Goal: Obtain resource: Obtain resource

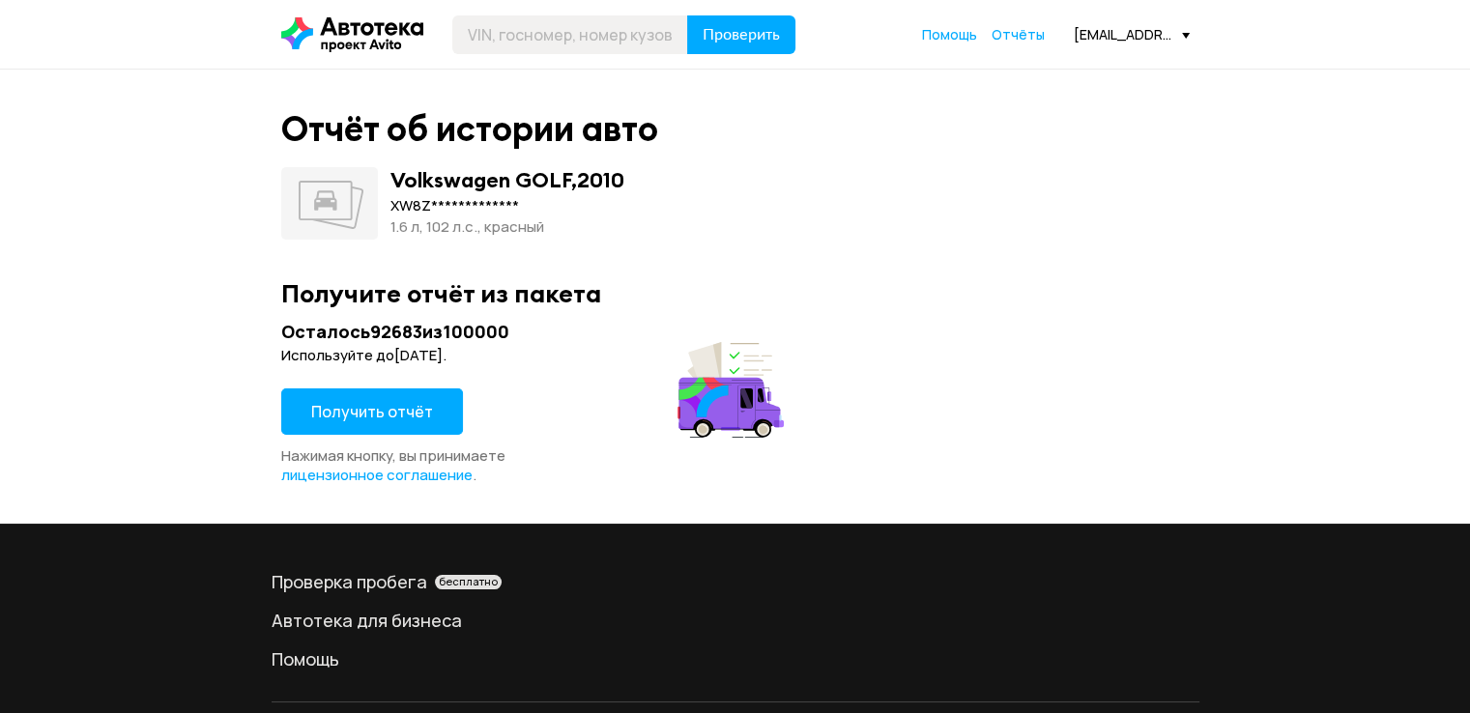
click at [384, 422] on span "Получить отчёт" at bounding box center [372, 411] width 122 height 21
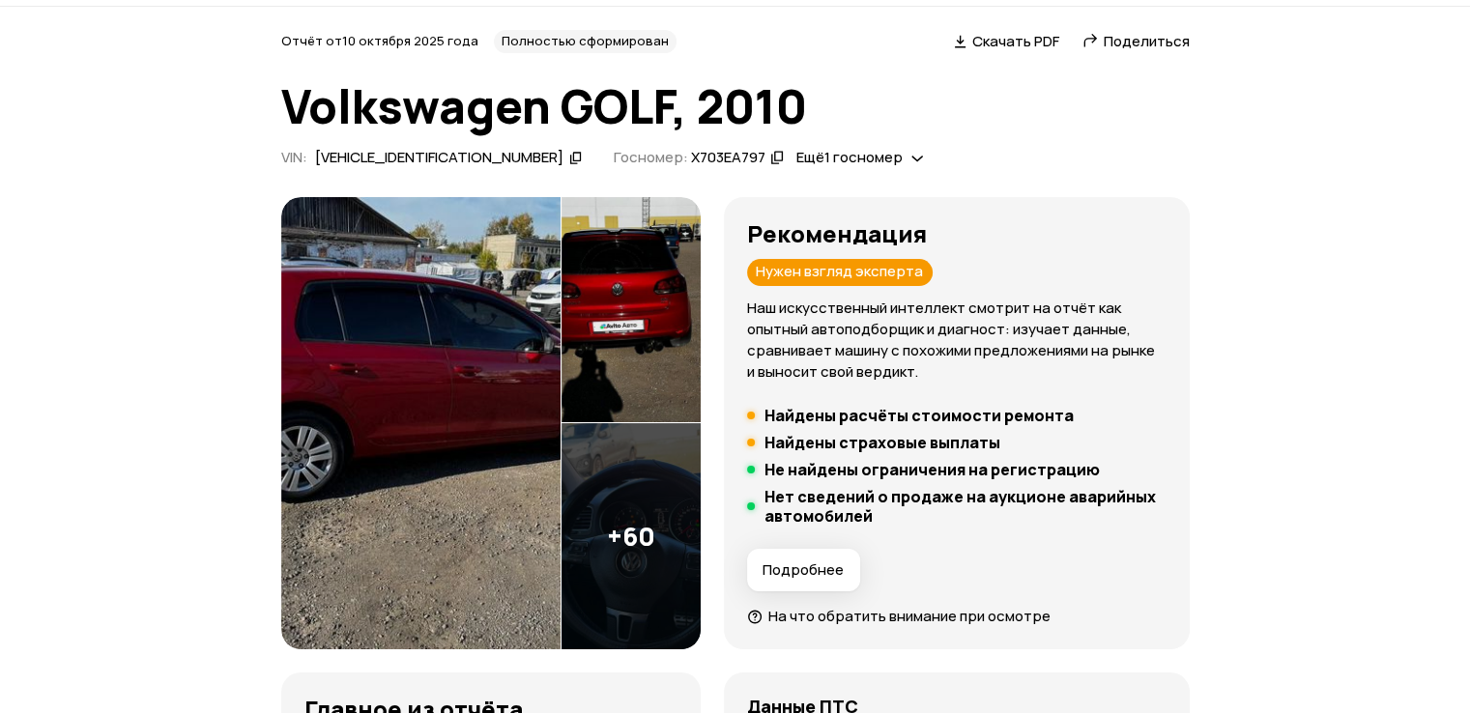
scroll to position [97, 0]
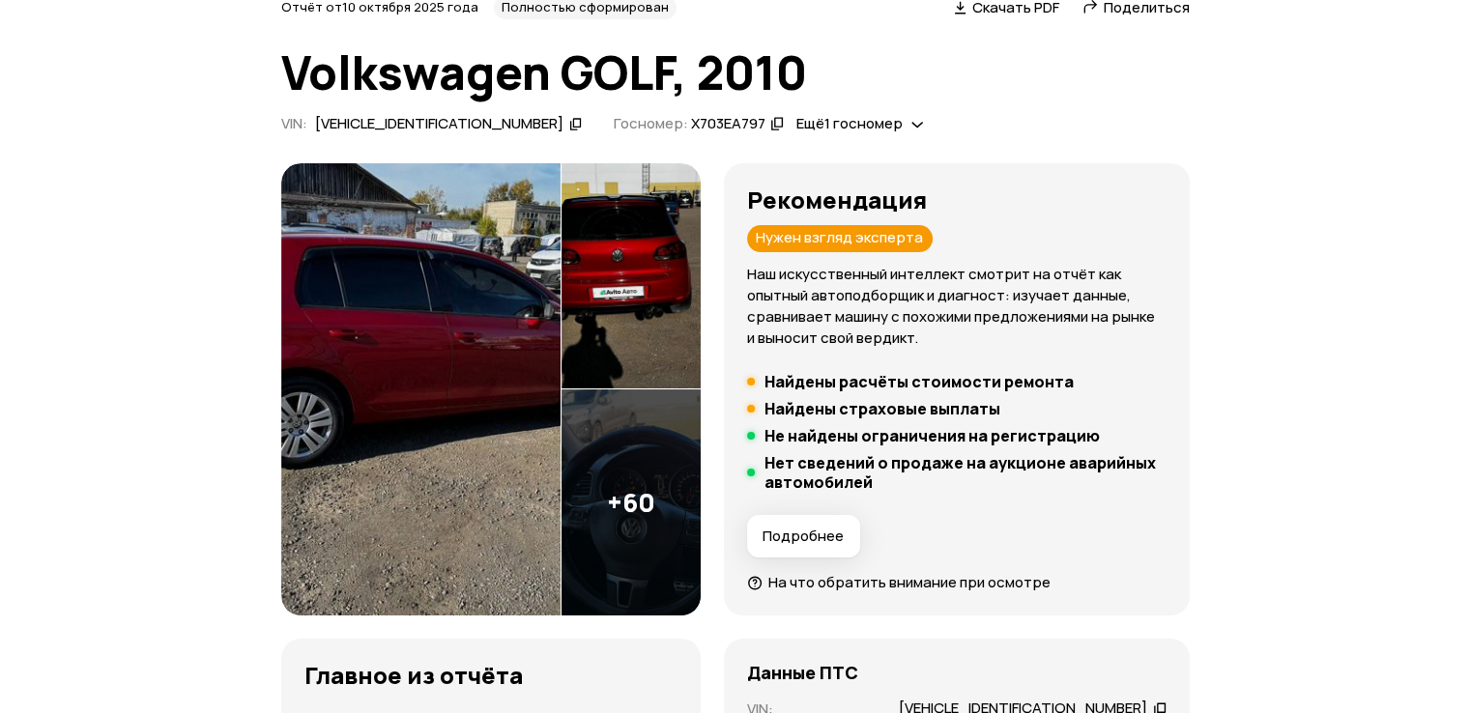
click at [412, 126] on div "XW8ZZZ1KZAG001479" at bounding box center [439, 124] width 248 height 20
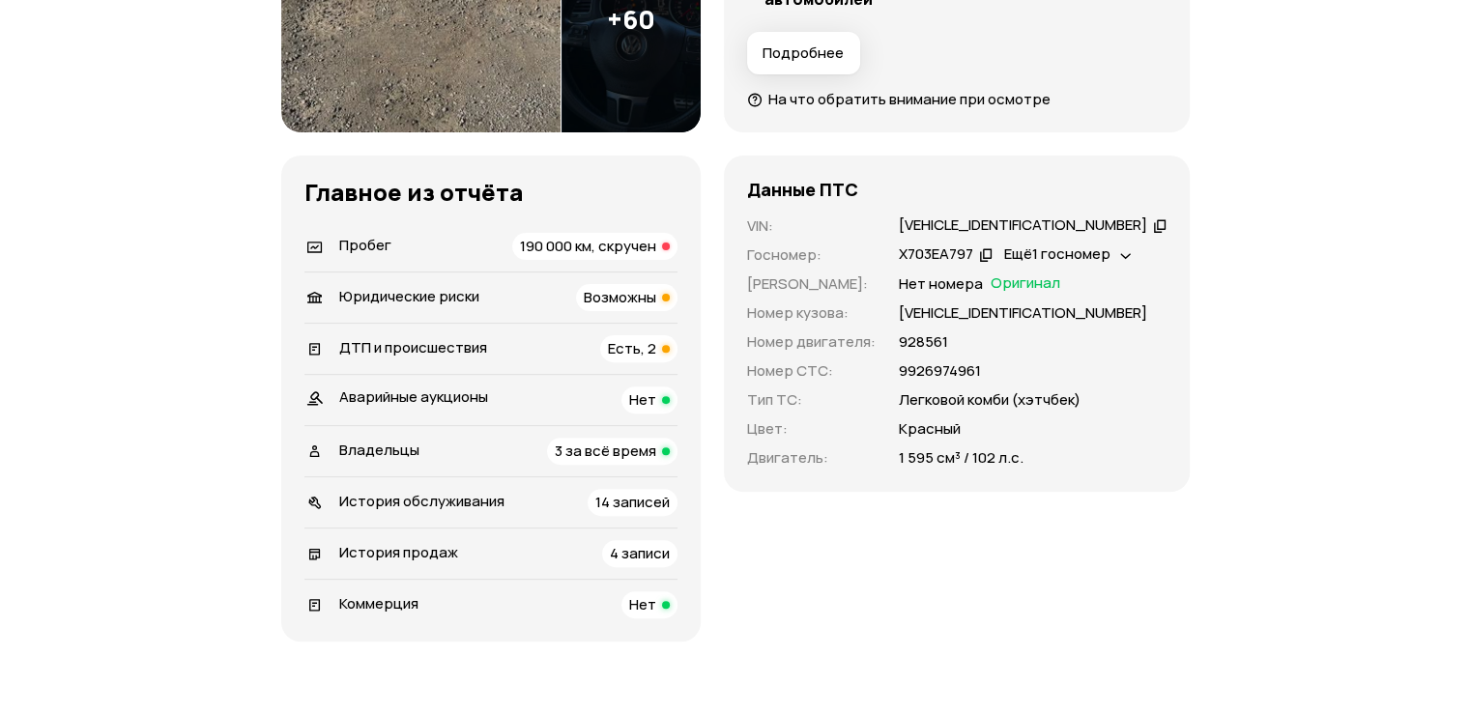
click at [495, 240] on div "Пробег 190 000 км, скручен" at bounding box center [490, 246] width 373 height 27
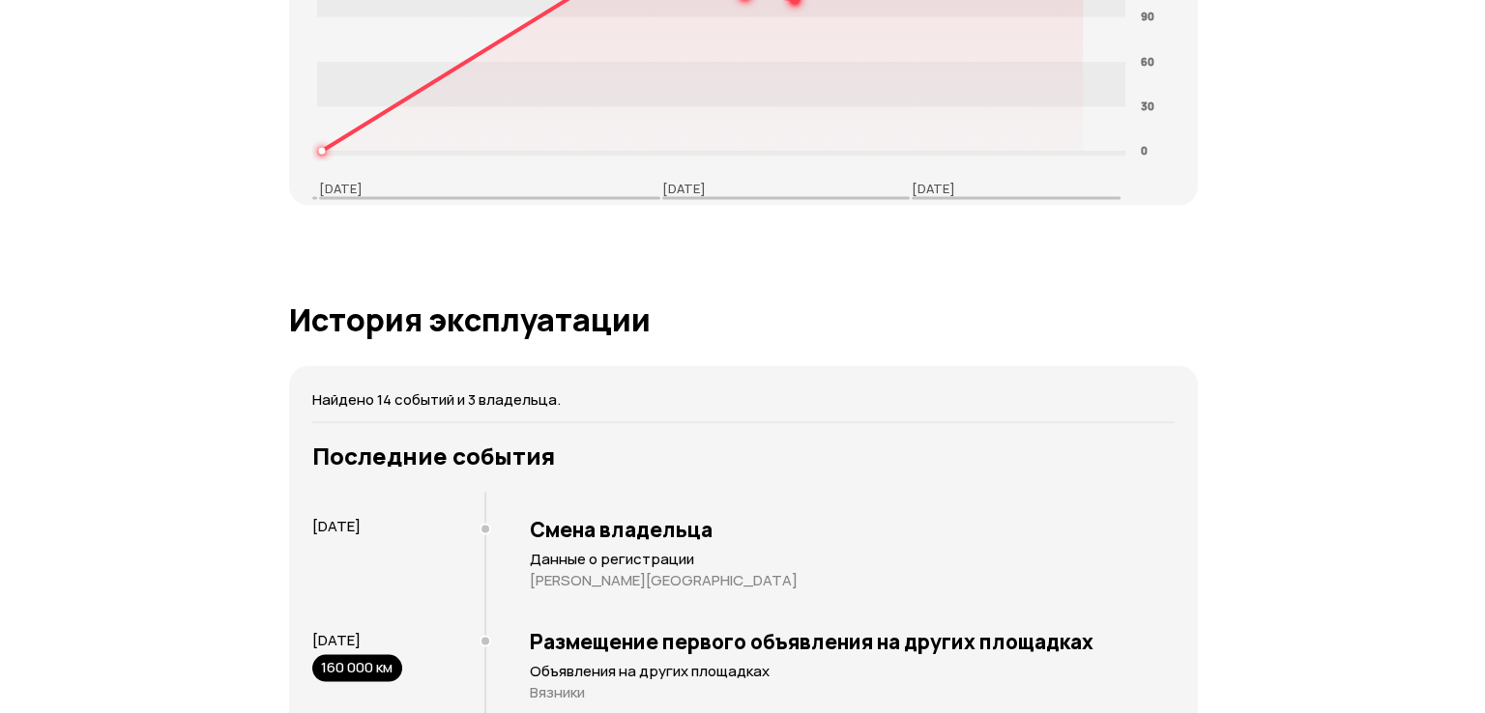
scroll to position [4257, 0]
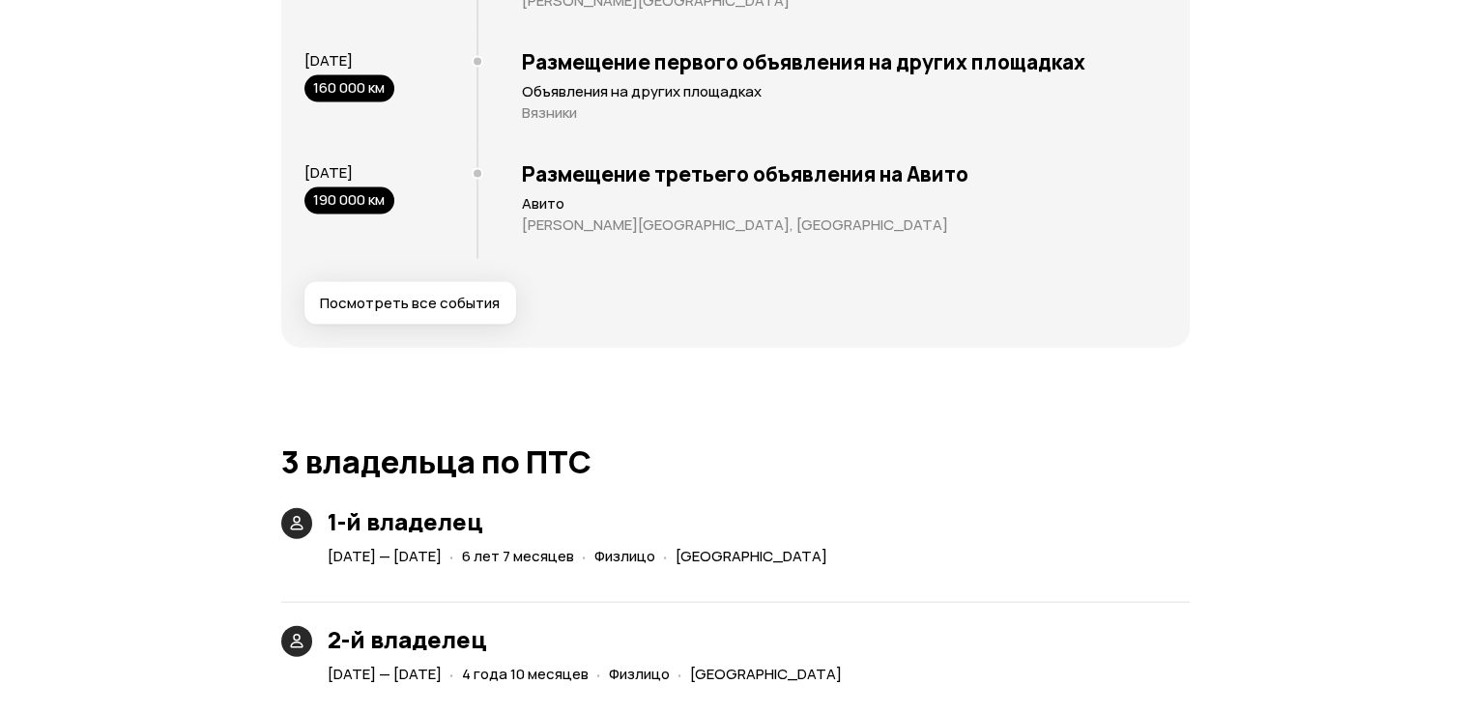
click at [397, 317] on button "Посмотреть все события" at bounding box center [410, 303] width 212 height 43
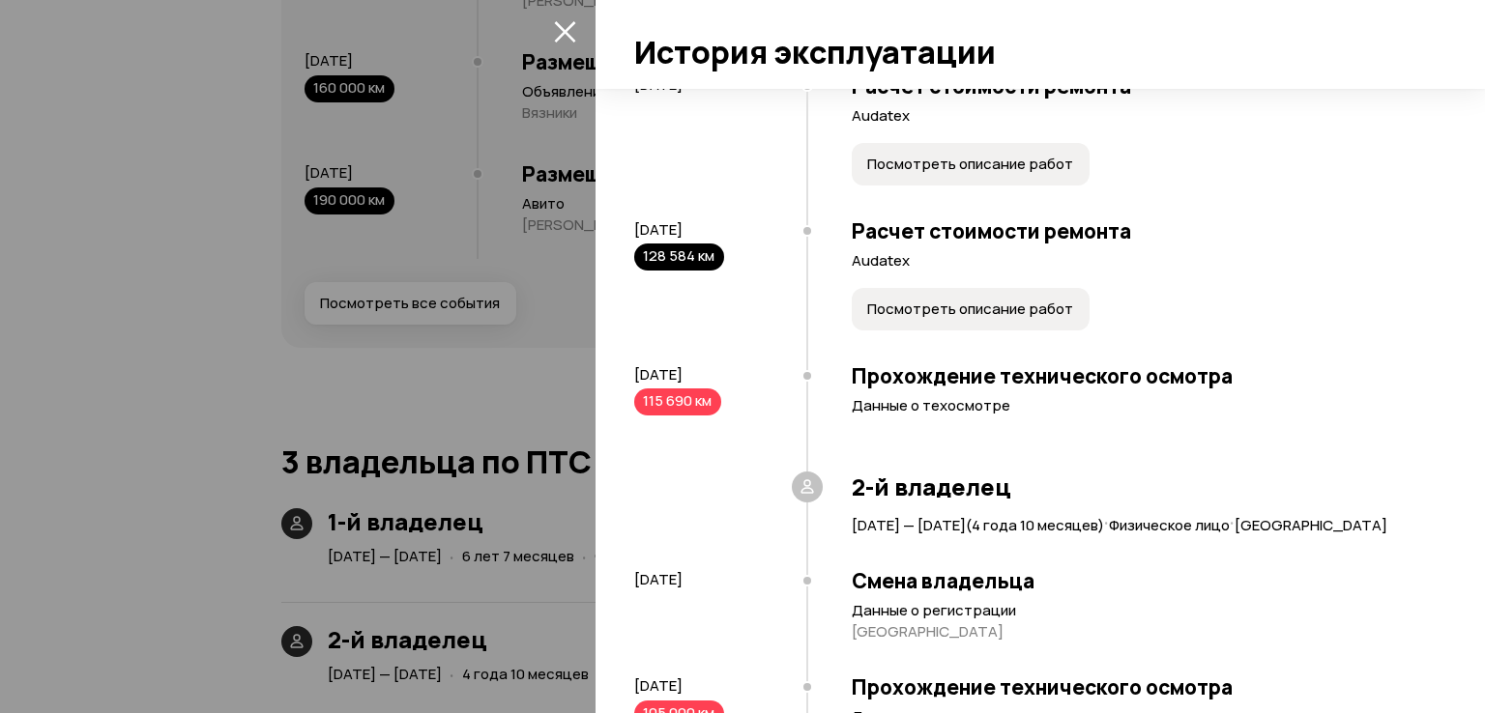
scroll to position [387, 0]
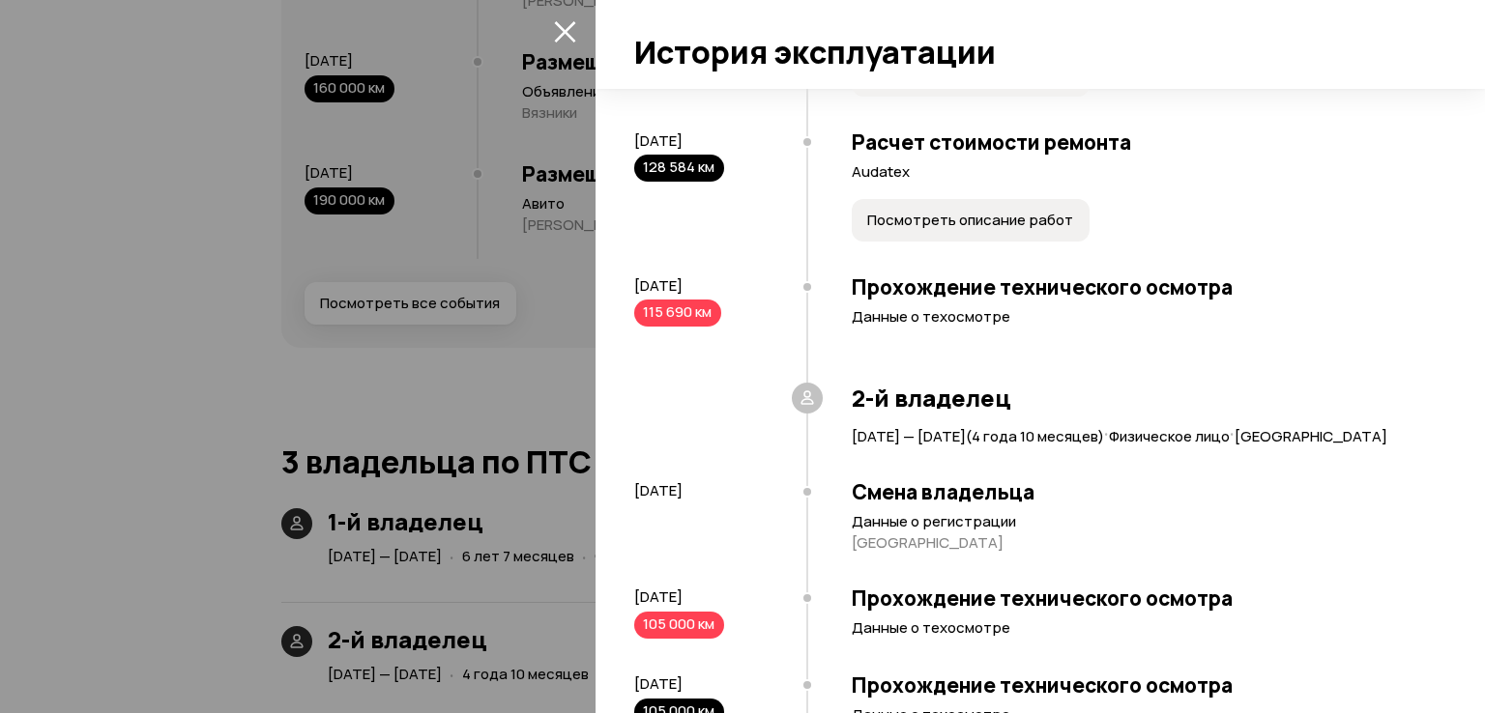
drag, startPoint x: 750, startPoint y: 168, endPoint x: 629, endPoint y: 163, distance: 120.9
click at [629, 163] on div "Найдено 14 событий и 3 владельца. 1-й владелец 1 июня 2010 — 16 декабря 2016 ( …" at bounding box center [1039, 401] width 889 height 624
drag, startPoint x: 631, startPoint y: 163, endPoint x: 647, endPoint y: 169, distance: 16.5
copy span "30 августа 2016"
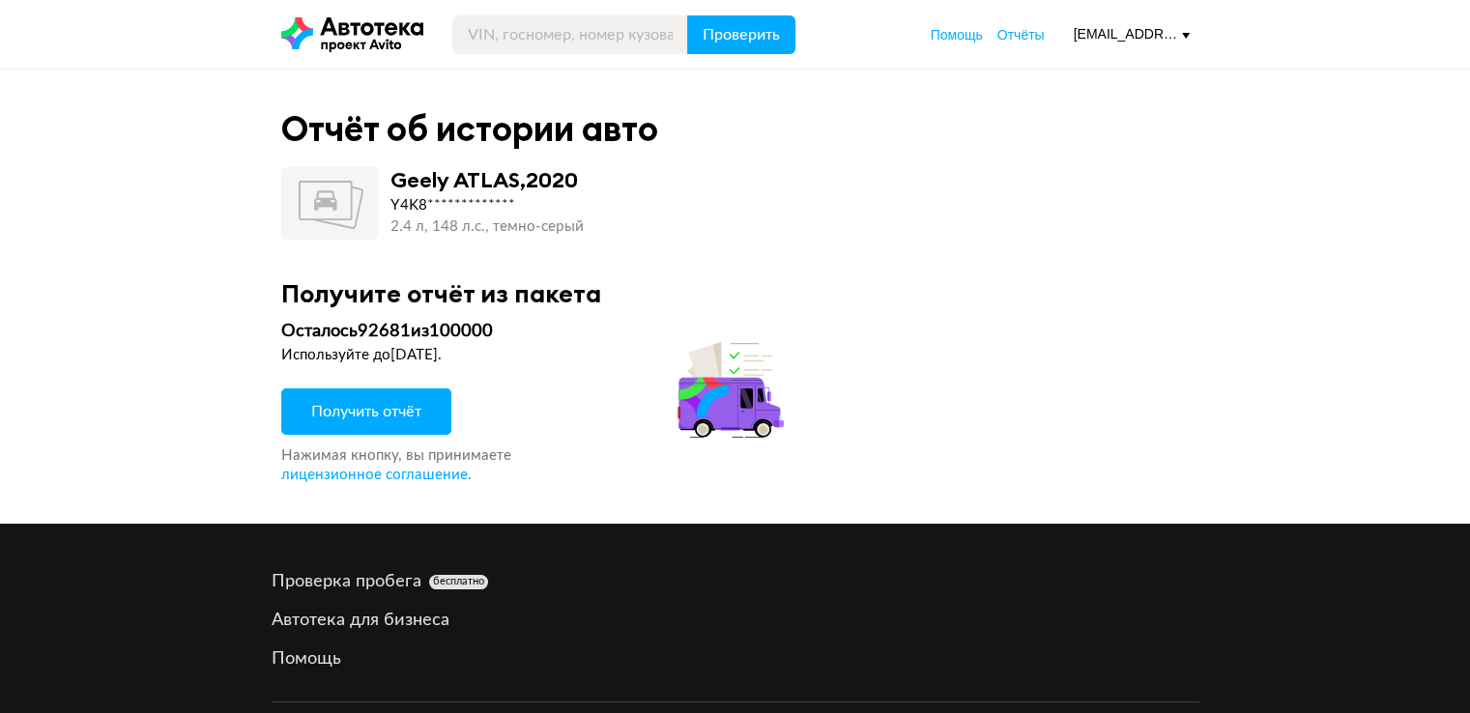
click at [374, 404] on span "Получить отчёт" at bounding box center [366, 411] width 110 height 15
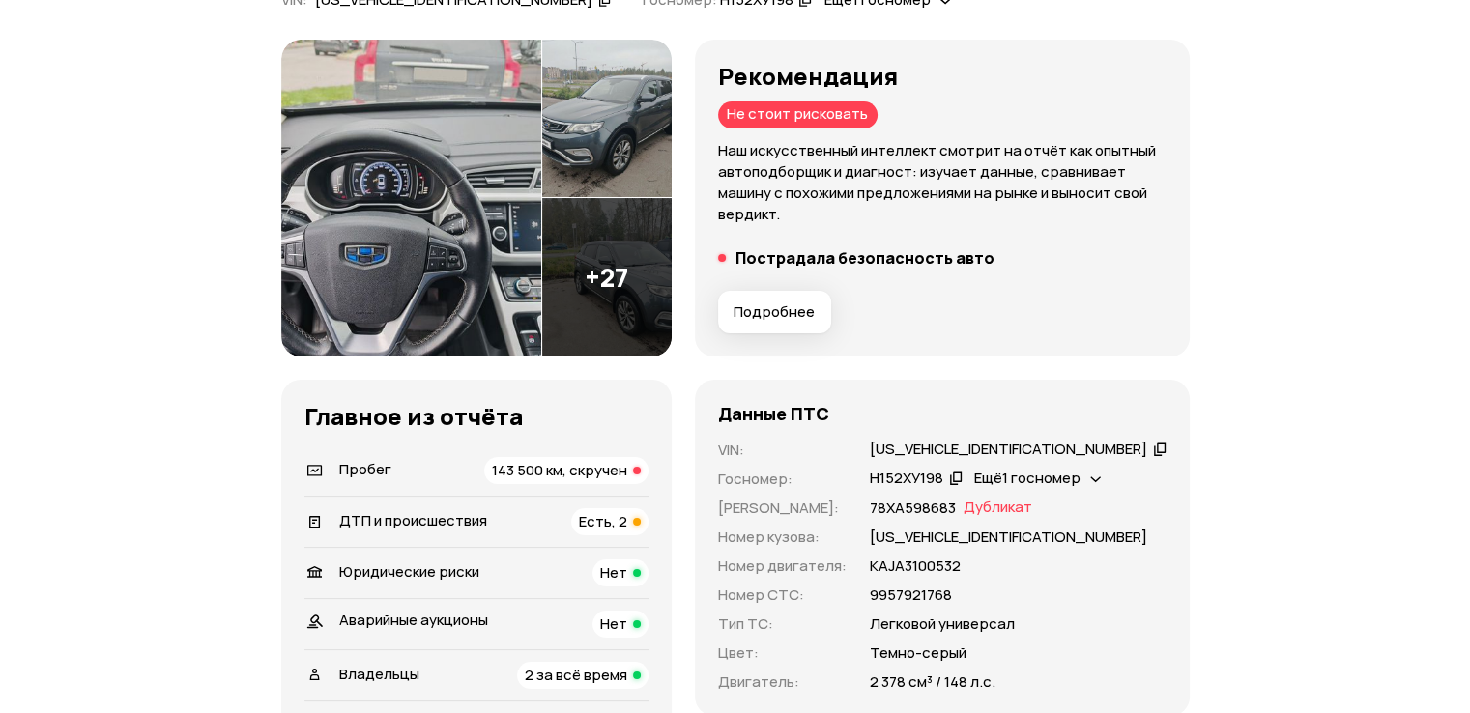
scroll to position [483, 0]
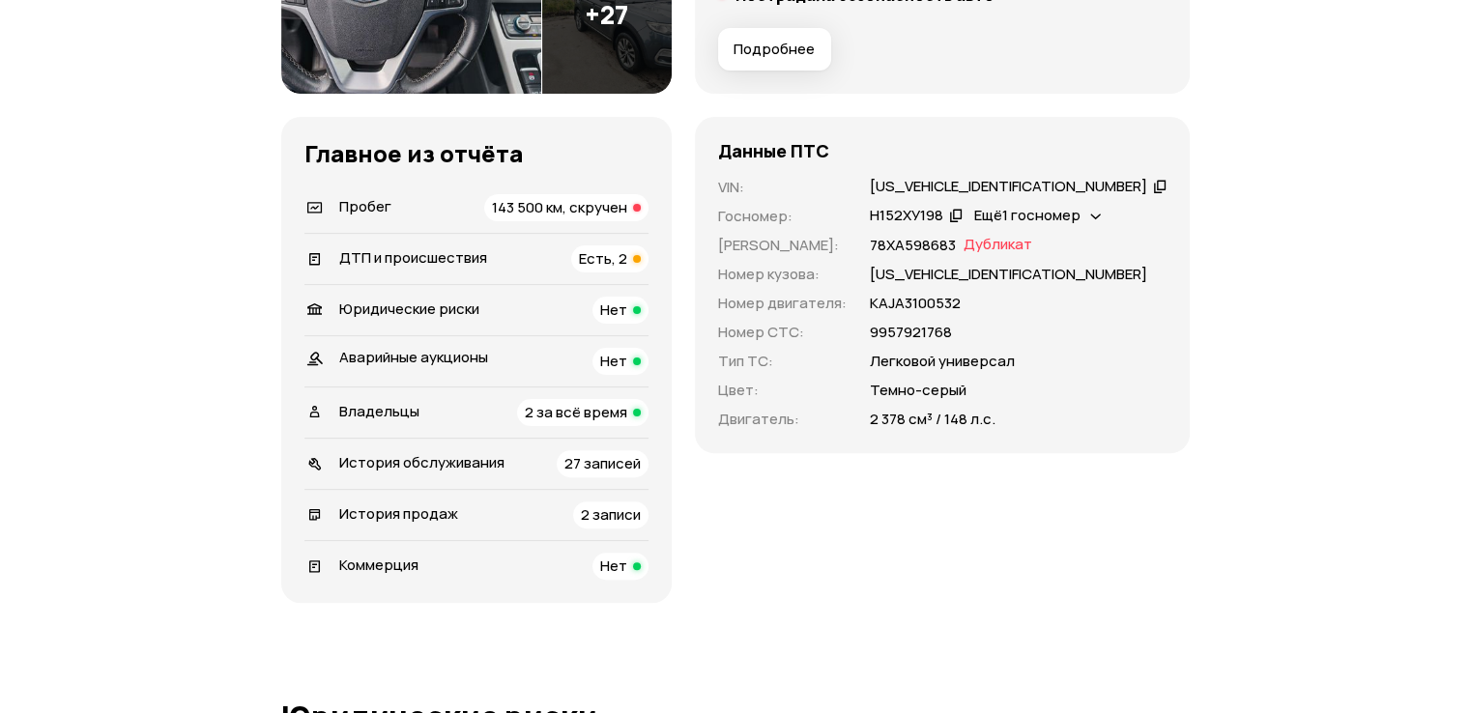
drag, startPoint x: 943, startPoint y: 184, endPoint x: 781, endPoint y: 3, distance: 243.0
click at [941, 183] on div "[US_VEHICLE_IDENTIFICATION_NUMBER]" at bounding box center [1008, 187] width 277 height 20
click at [464, 189] on li "Пробег 143 500 км, скручен" at bounding box center [476, 208] width 344 height 50
click at [463, 206] on div "Пробег 143 500 км, скручен" at bounding box center [476, 207] width 344 height 27
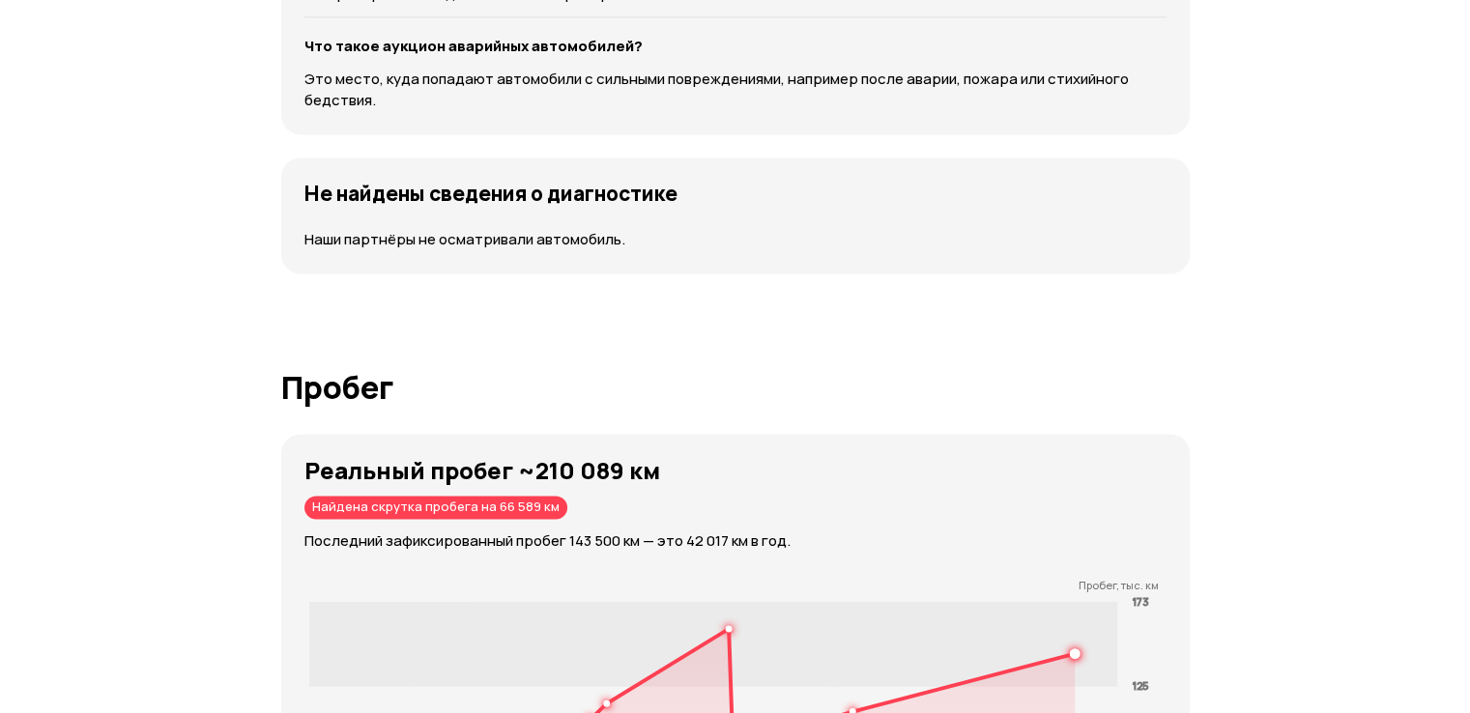
scroll to position [3070, 0]
